Goal: Use online tool/utility: Utilize a website feature to perform a specific function

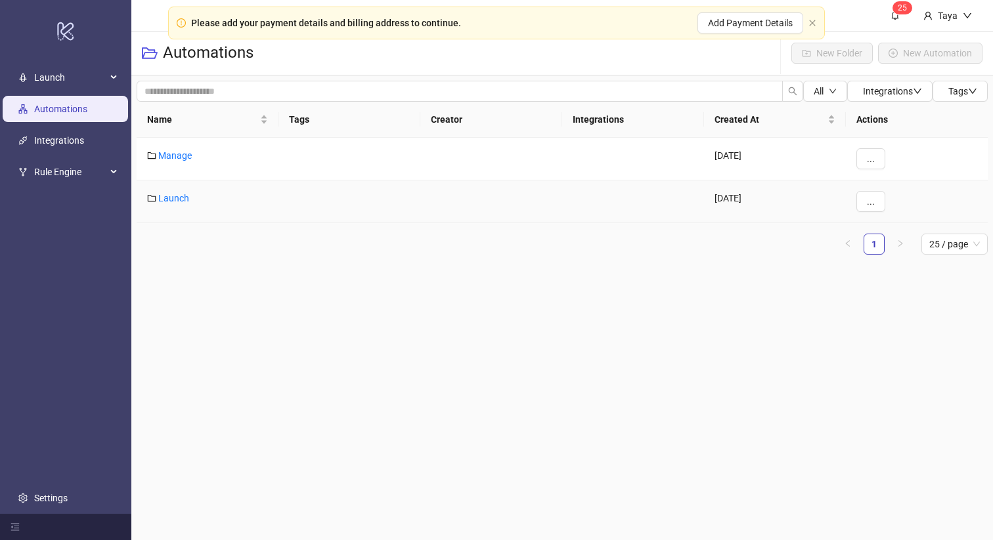
click at [164, 204] on div "Launch" at bounding box center [208, 202] width 142 height 43
click at [173, 193] on link "Launch" at bounding box center [173, 198] width 31 height 11
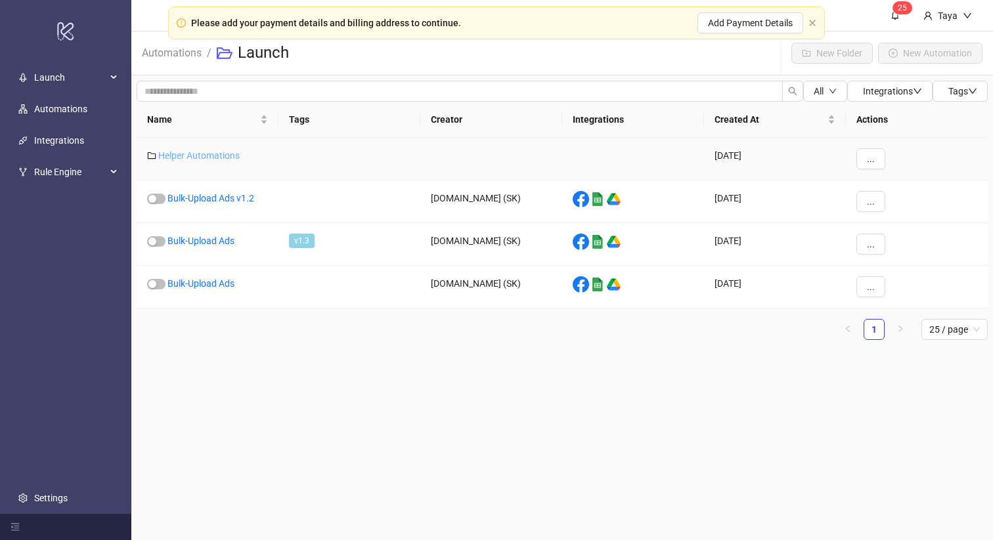
click at [178, 157] on link "Helper Automations" at bounding box center [198, 155] width 81 height 11
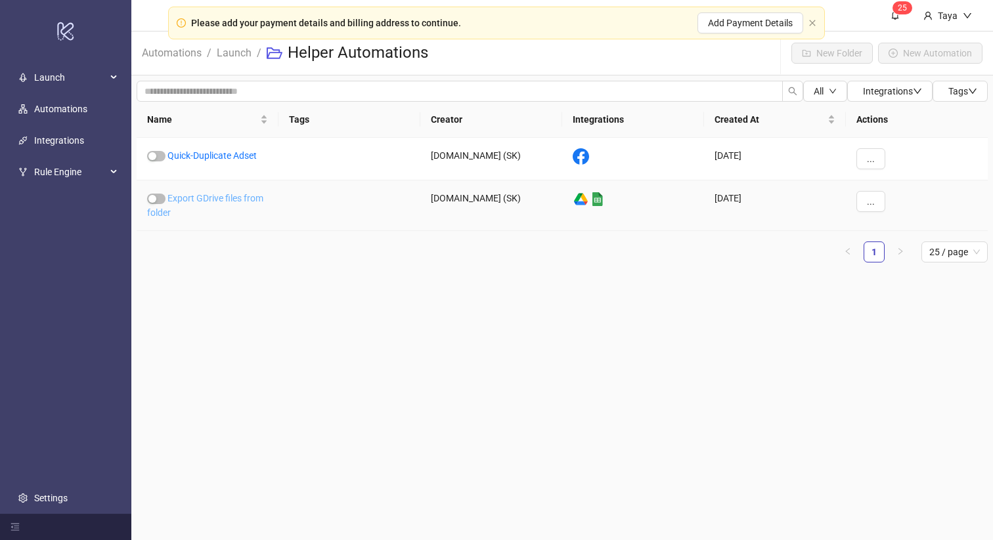
click at [262, 198] on link "Export GDrive files from folder" at bounding box center [205, 205] width 116 height 25
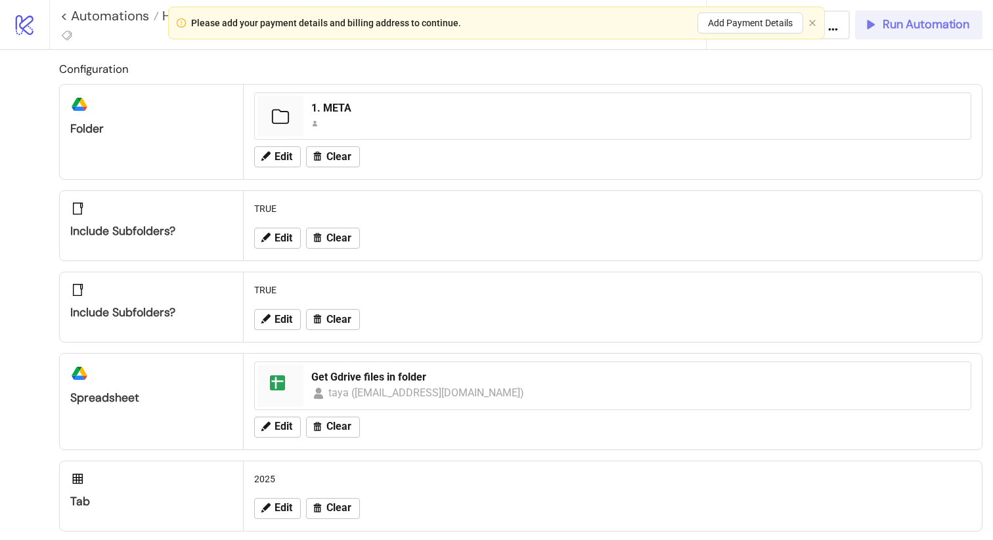
click at [865, 26] on icon "button" at bounding box center [870, 24] width 14 height 14
click at [894, 29] on span "Run Automation" at bounding box center [925, 24] width 87 height 15
